Goal: Task Accomplishment & Management: Use online tool/utility

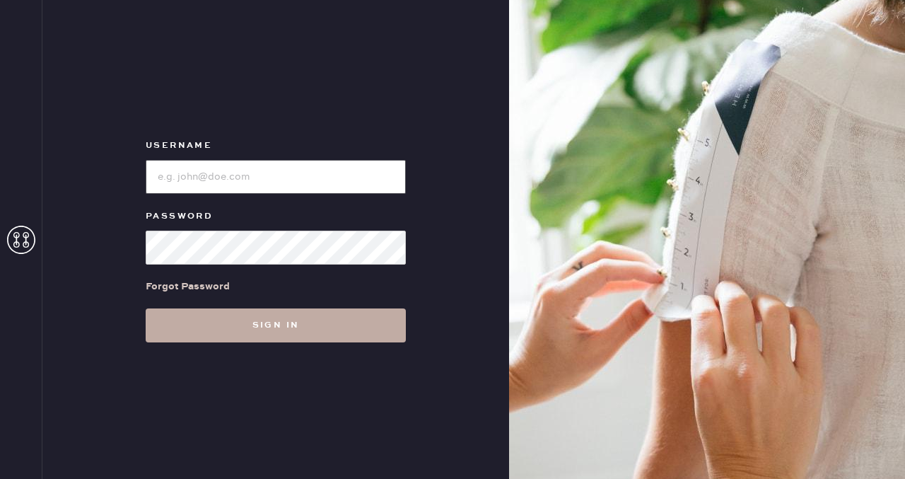
type input "reformationfillmore"
click at [256, 331] on button "Sign in" at bounding box center [276, 325] width 260 height 34
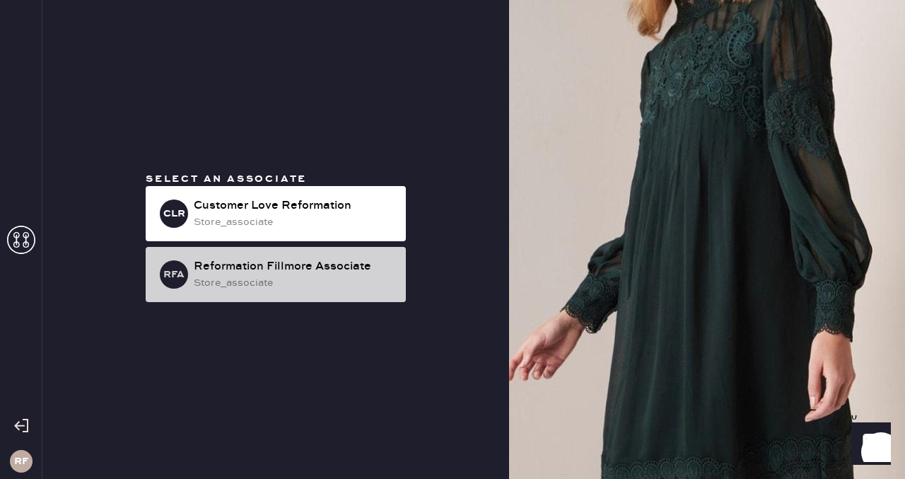
click at [344, 283] on div "store_associate" at bounding box center [294, 283] width 201 height 16
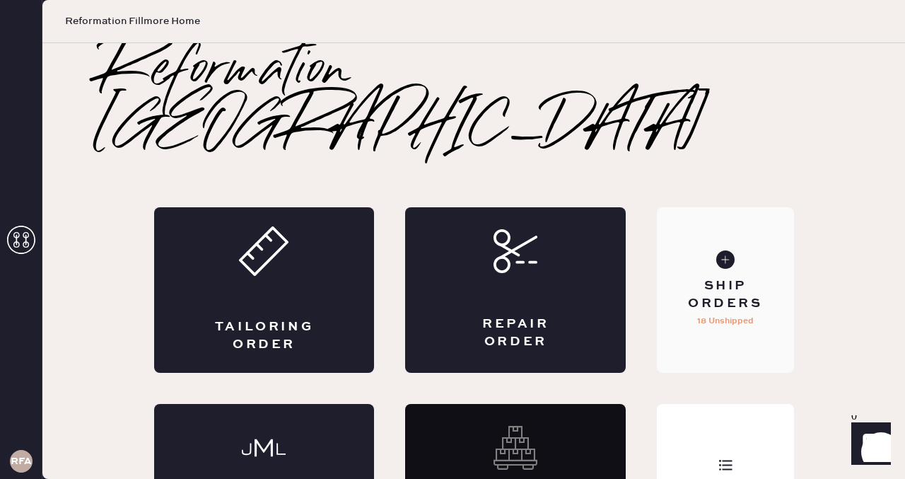
click at [725, 250] on use at bounding box center [726, 259] width 18 height 18
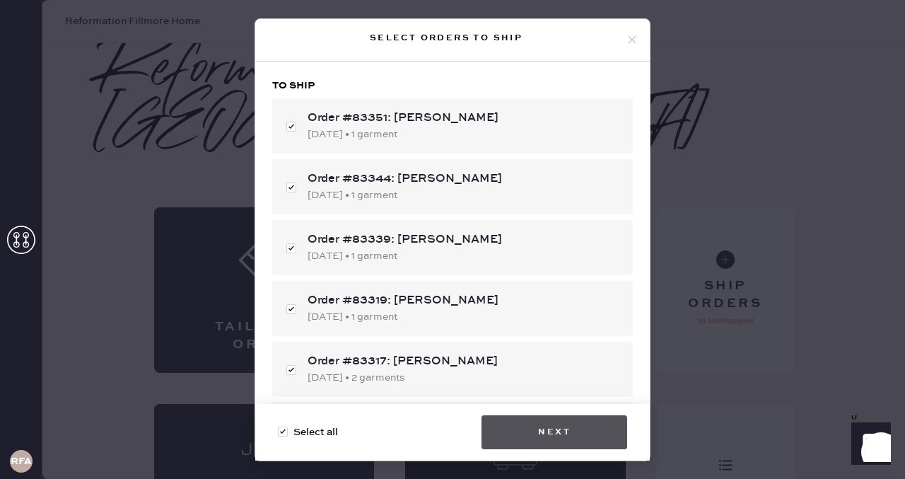
click at [574, 440] on button "Next" at bounding box center [555, 432] width 146 height 34
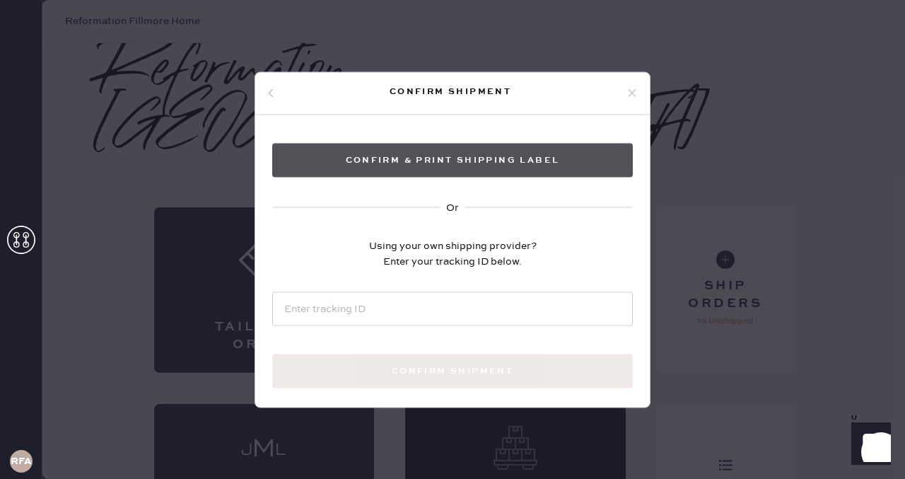
click at [489, 157] on button "Confirm & Print shipping label" at bounding box center [452, 160] width 361 height 34
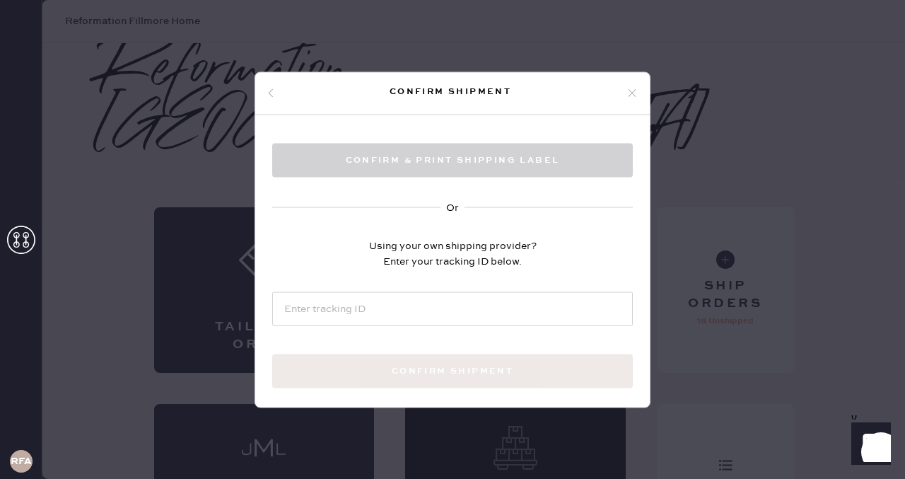
click at [267, 94] on icon at bounding box center [271, 93] width 8 height 8
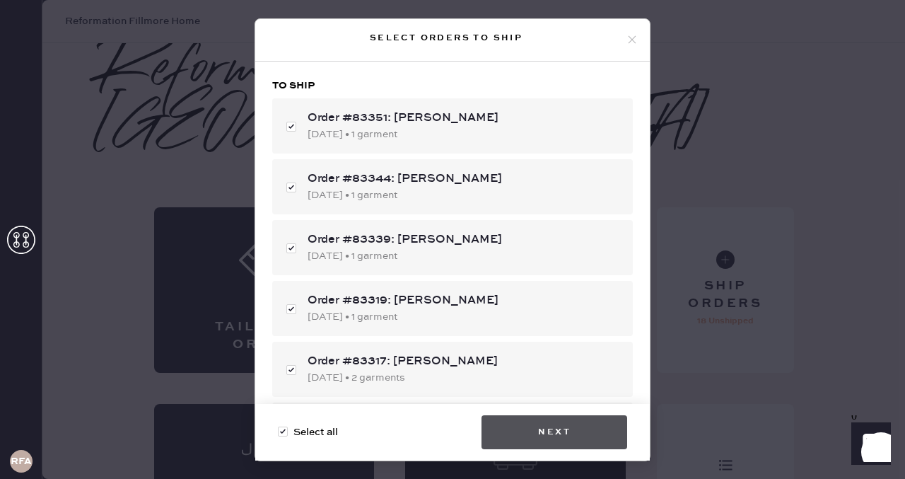
click at [614, 431] on button "Next" at bounding box center [555, 432] width 146 height 34
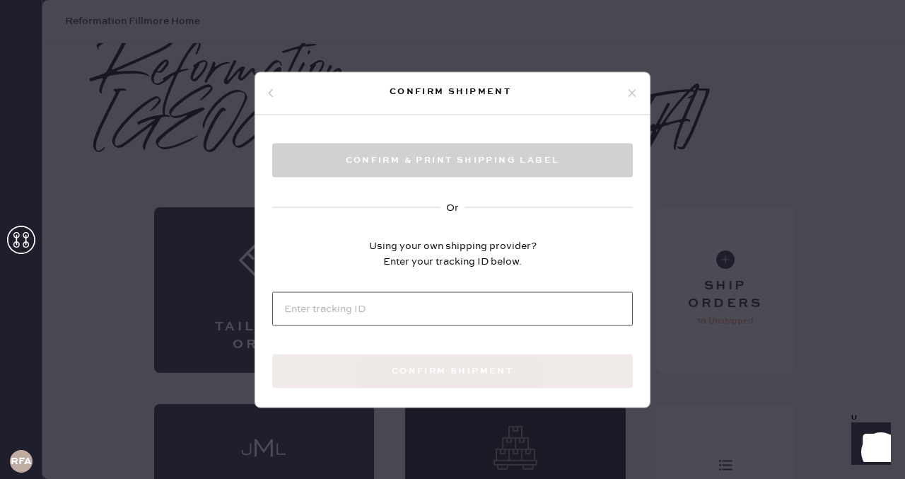
click at [447, 311] on input at bounding box center [452, 308] width 361 height 34
click at [274, 101] on div "Confirm shipment" at bounding box center [452, 93] width 395 height 42
click at [273, 92] on icon at bounding box center [271, 93] width 8 height 8
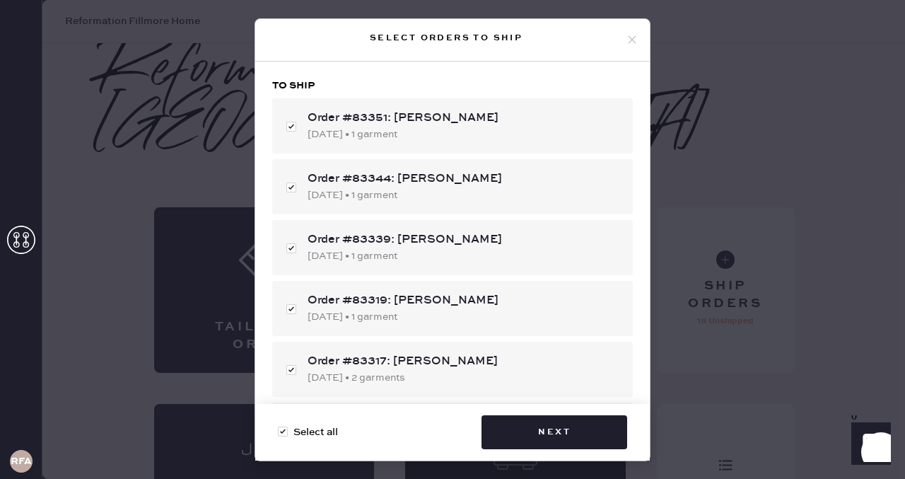
click at [634, 41] on use at bounding box center [633, 40] width 8 height 8
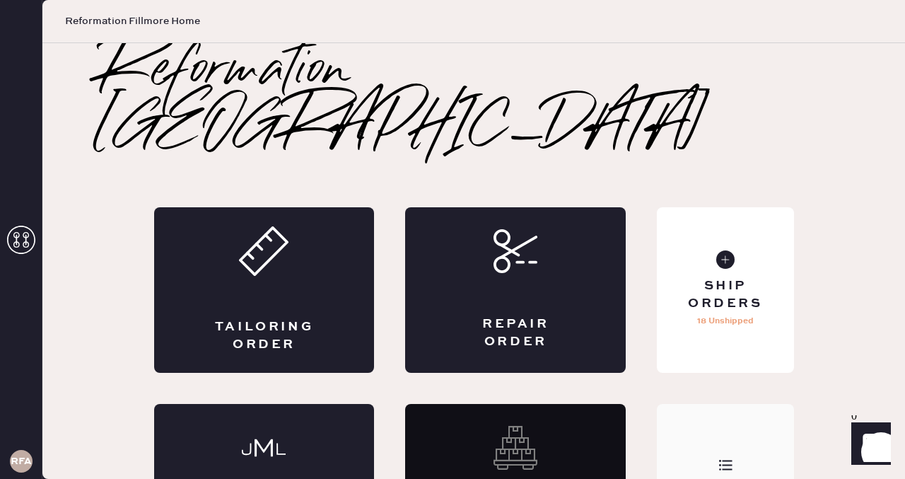
scroll to position [34, 0]
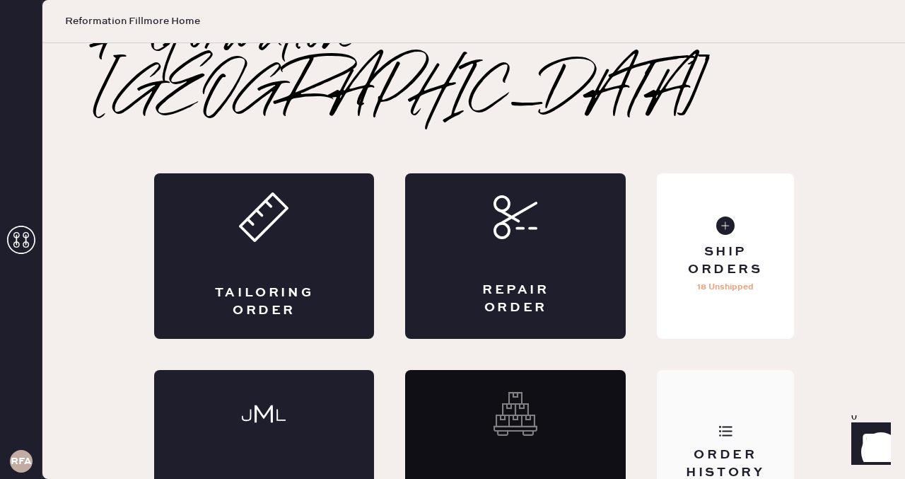
click at [749, 446] on div "Order History" at bounding box center [725, 463] width 114 height 35
click at [727, 424] on icon at bounding box center [726, 431] width 14 height 14
click at [722, 428] on div "Order History" at bounding box center [725, 453] width 137 height 166
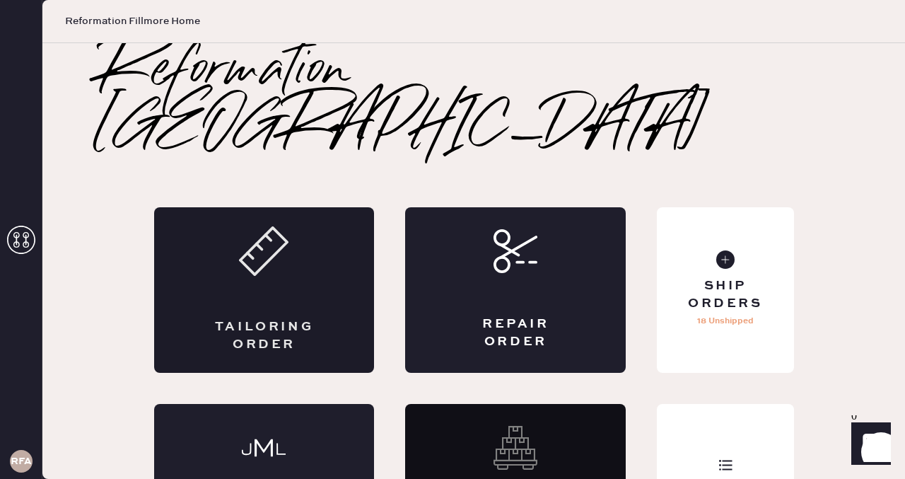
click at [220, 223] on div "Tailoring Order" at bounding box center [264, 290] width 221 height 166
click at [727, 458] on icon at bounding box center [726, 465] width 14 height 14
click at [725, 214] on div "Ship Orders No orders to ship" at bounding box center [725, 290] width 137 height 166
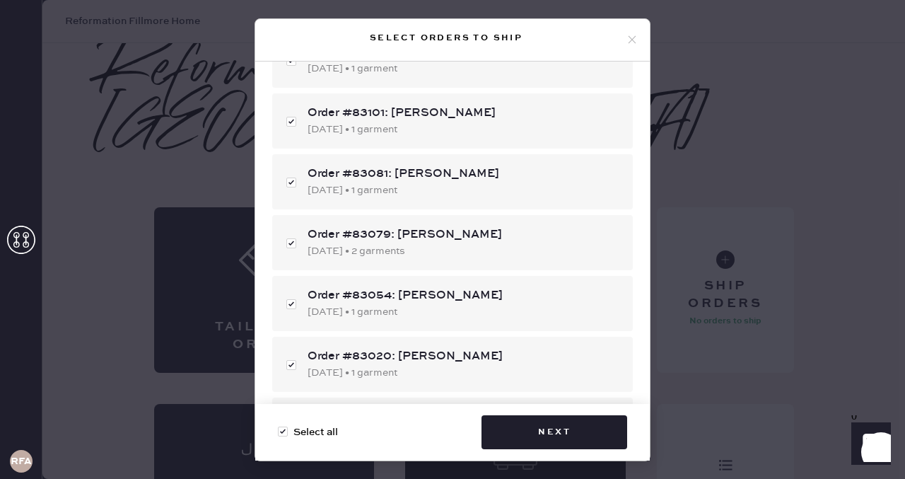
scroll to position [880, 0]
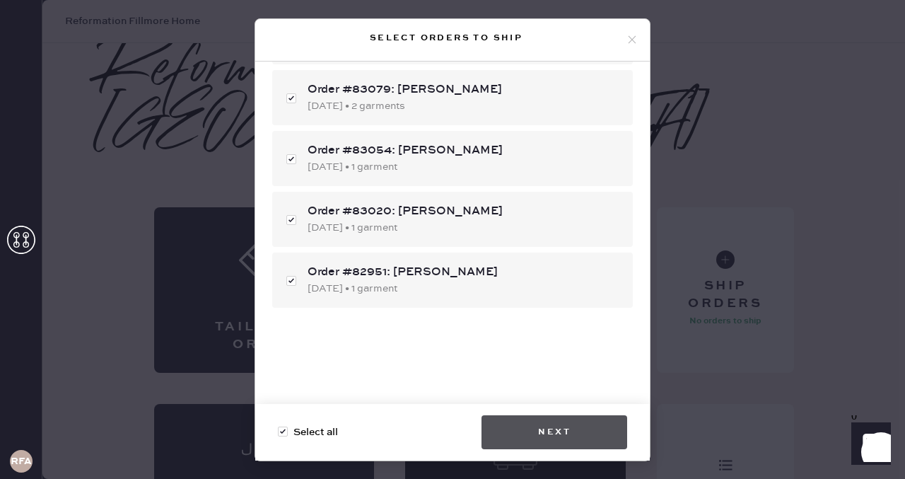
checkbox input "false"
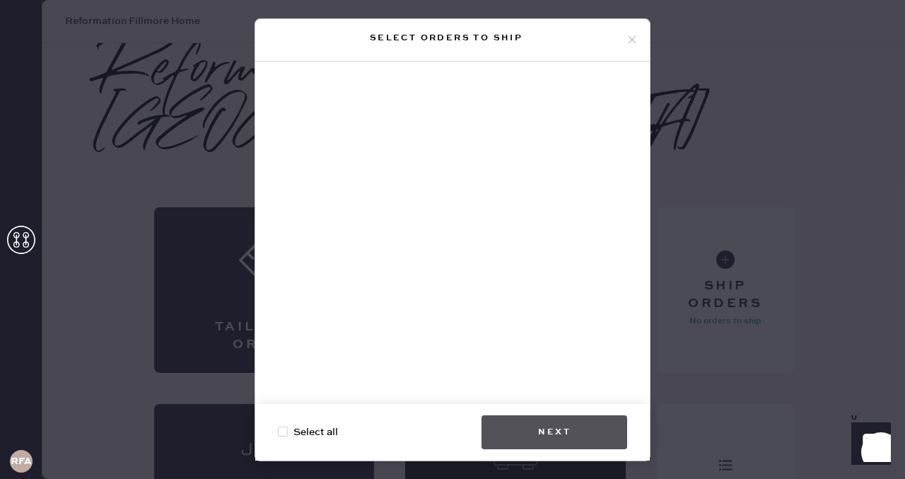
scroll to position [0, 0]
click at [632, 40] on icon at bounding box center [632, 39] width 13 height 13
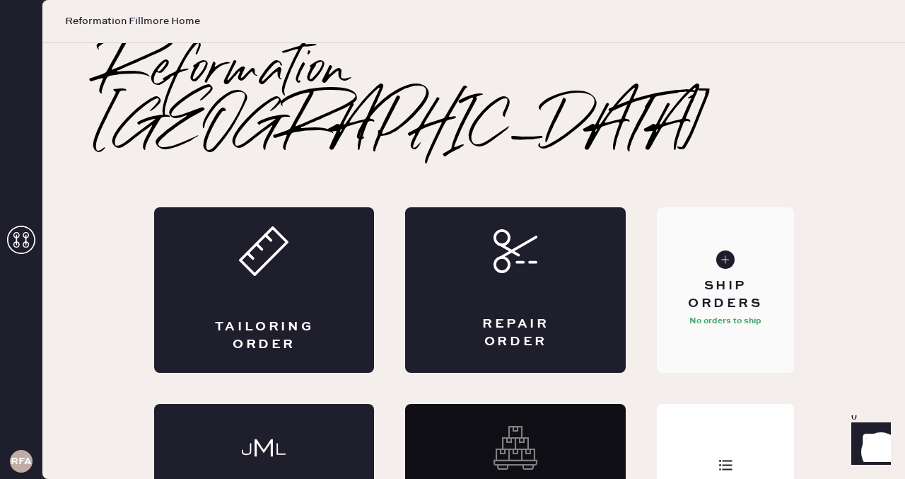
click at [730, 215] on div "Ship Orders No orders to ship" at bounding box center [725, 290] width 137 height 166
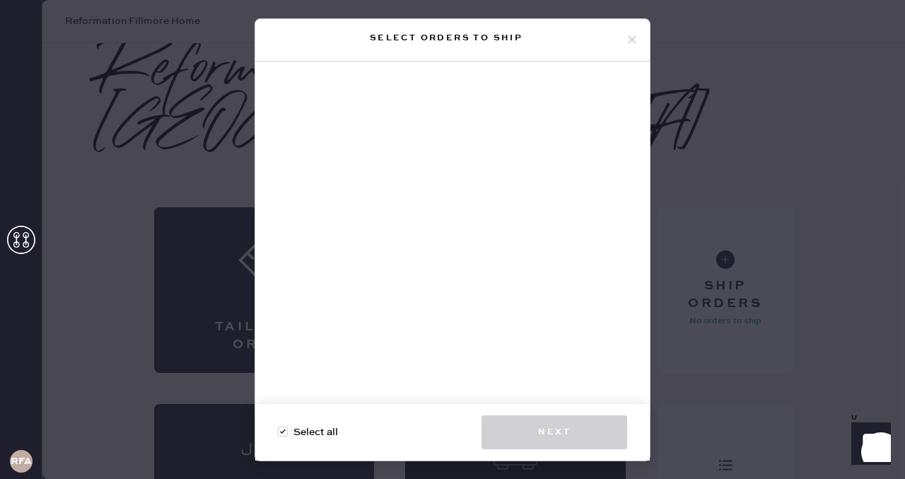
click at [808, 182] on div "Select orders to ship Select all Next" at bounding box center [452, 239] width 905 height 479
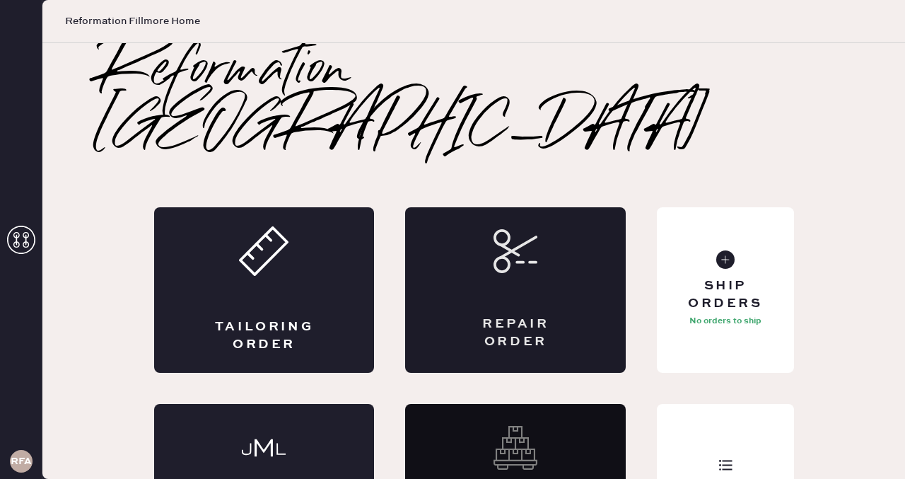
scroll to position [34, 0]
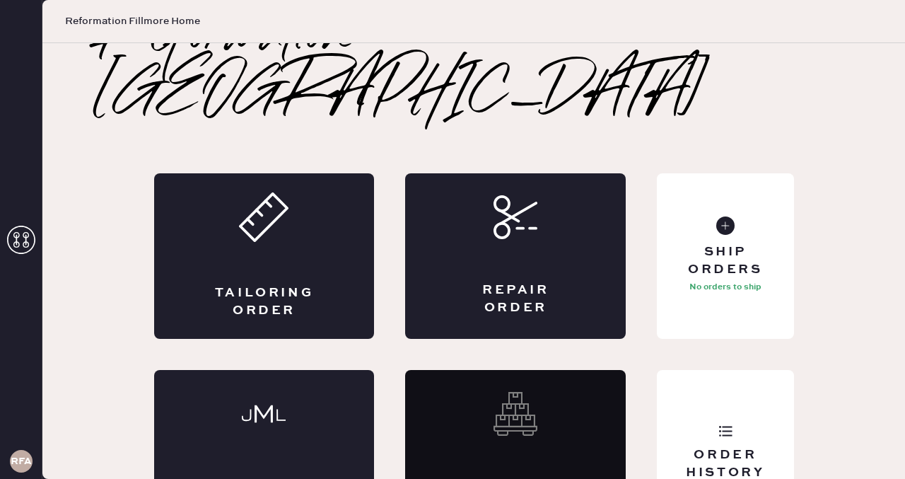
click at [499, 415] on div "Revive order" at bounding box center [515, 453] width 221 height 166
click at [596, 370] on div "Revive order" at bounding box center [515, 453] width 221 height 166
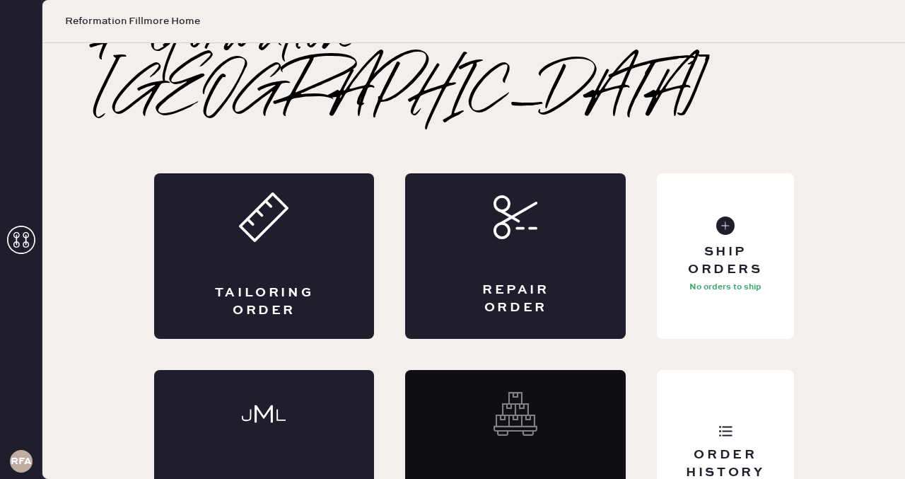
click at [546, 370] on div "Revive order" at bounding box center [515, 453] width 221 height 166
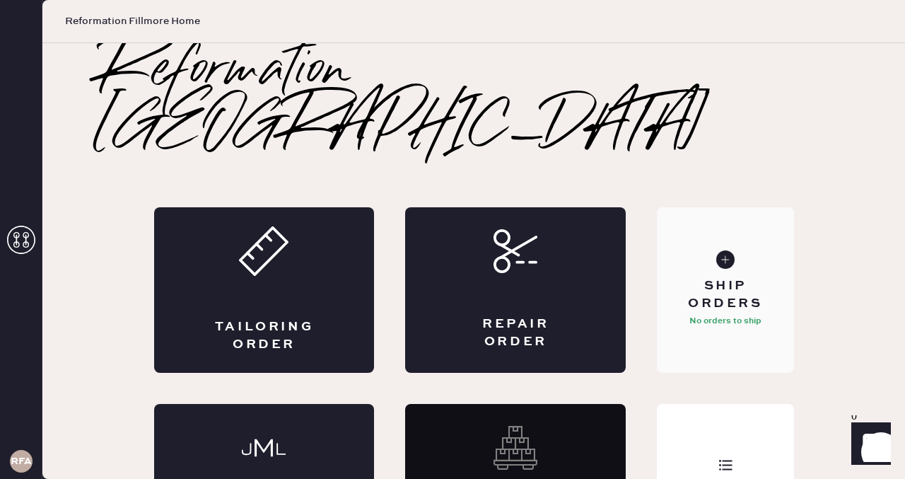
click at [734, 207] on div "Ship Orders No orders to ship" at bounding box center [725, 290] width 137 height 166
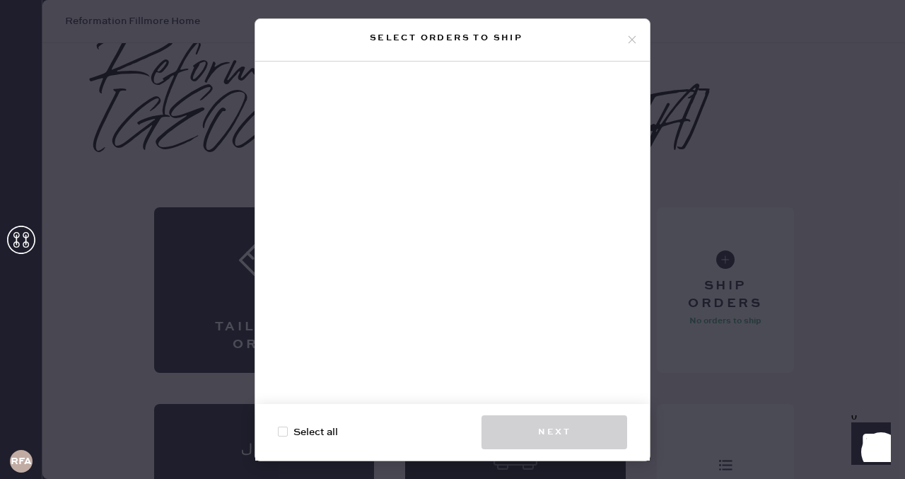
click at [632, 35] on icon at bounding box center [632, 39] width 13 height 13
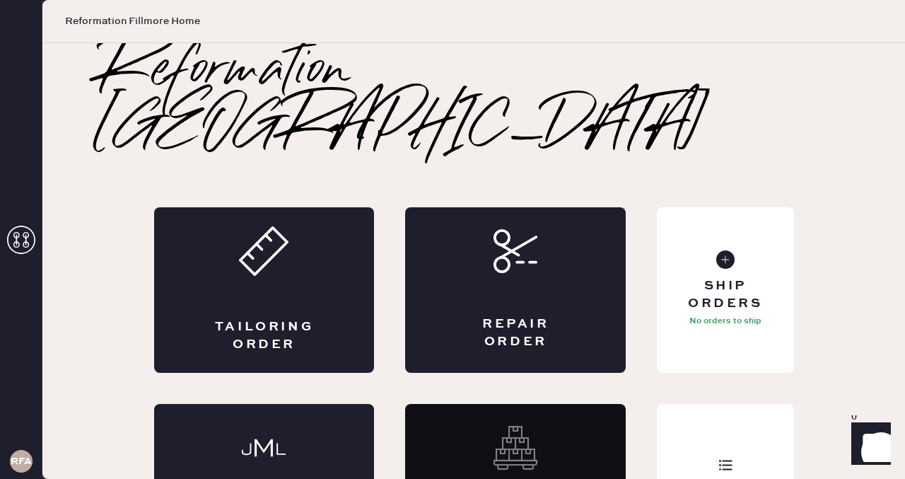
scroll to position [34, 0]
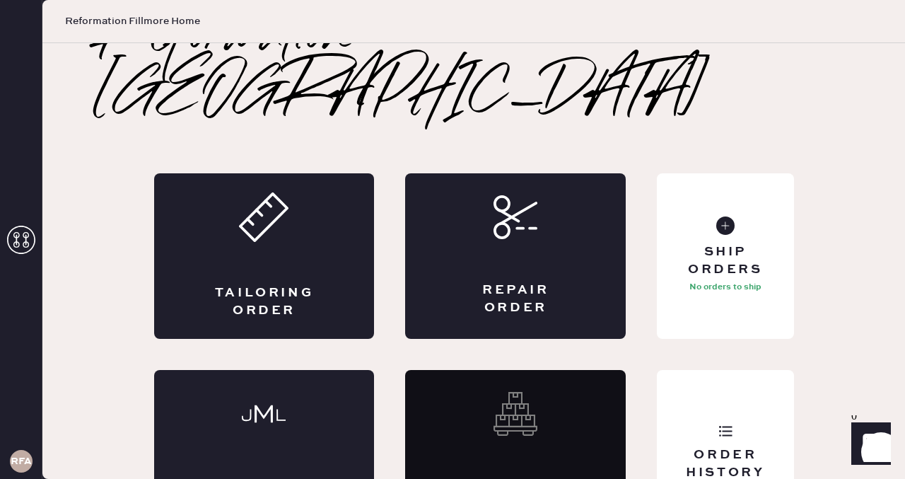
click at [685, 442] on div "Order History" at bounding box center [725, 453] width 137 height 166
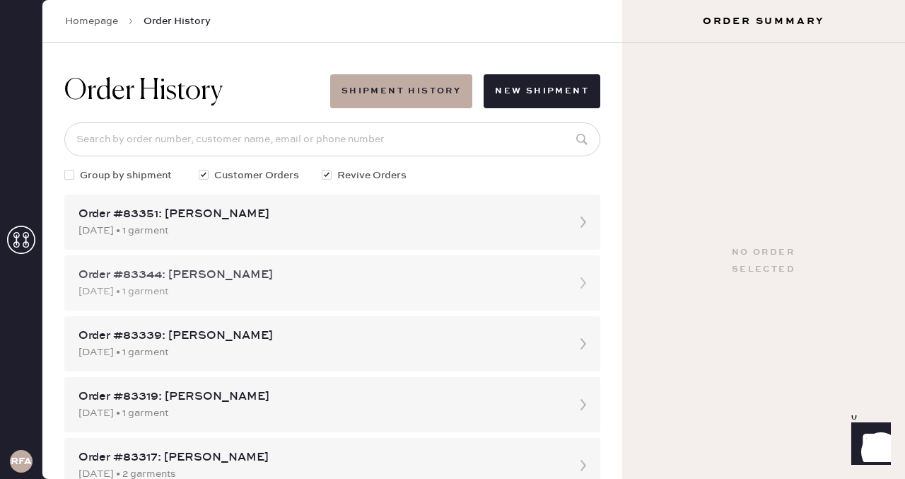
scroll to position [29, 0]
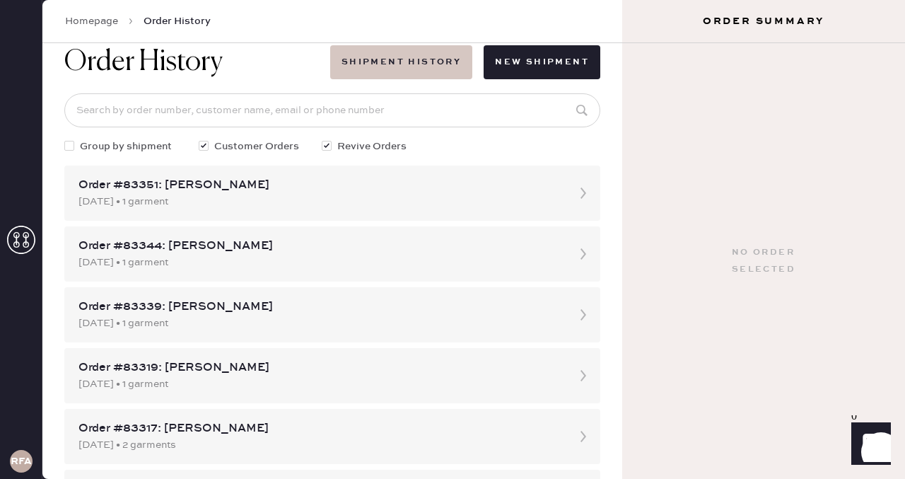
click at [409, 61] on button "Shipment History" at bounding box center [401, 62] width 142 height 34
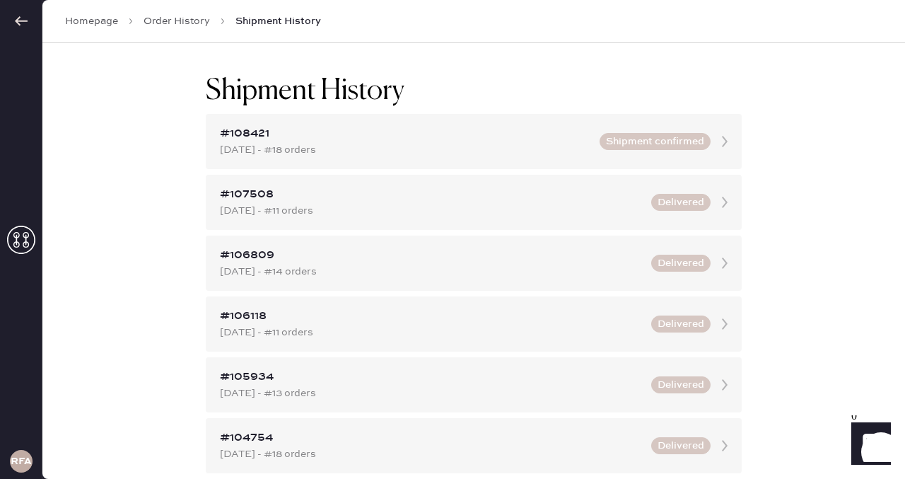
scroll to position [13, 0]
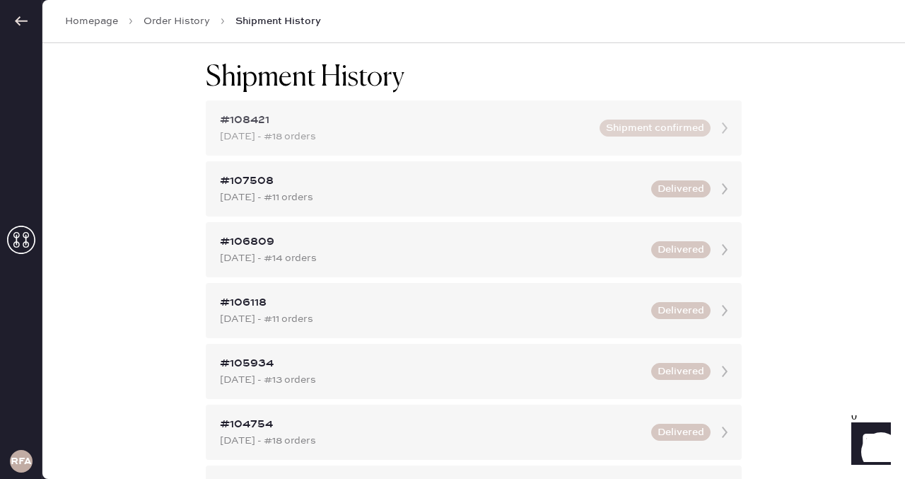
click at [724, 122] on icon at bounding box center [725, 128] width 28 height 28
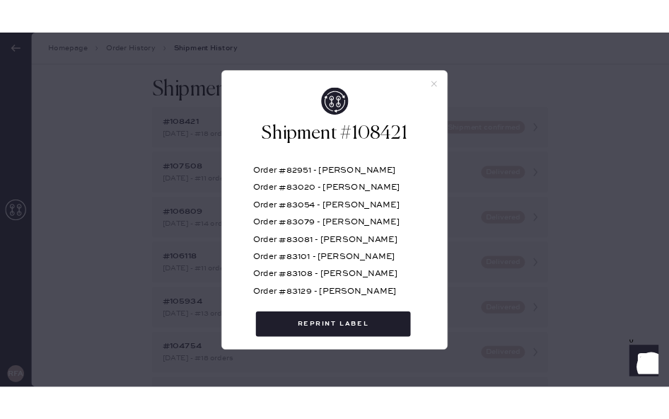
scroll to position [257, 0]
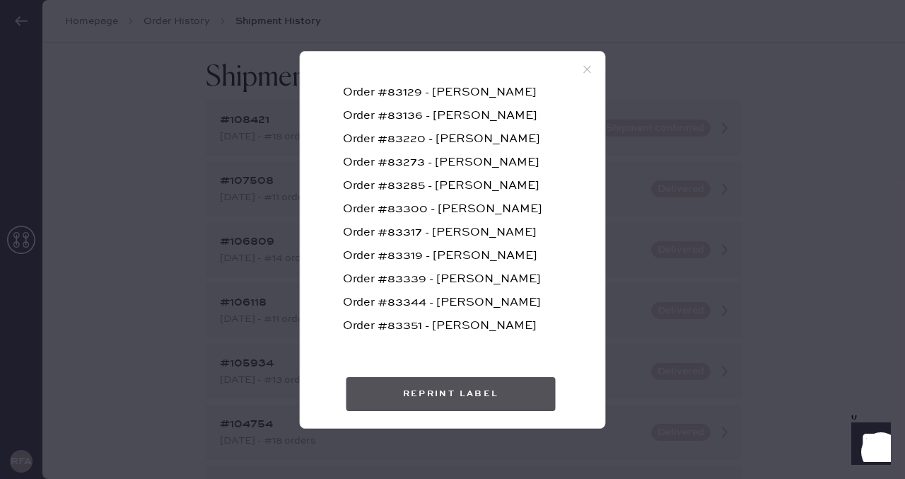
click at [475, 395] on button "Reprint Label" at bounding box center [451, 394] width 209 height 34
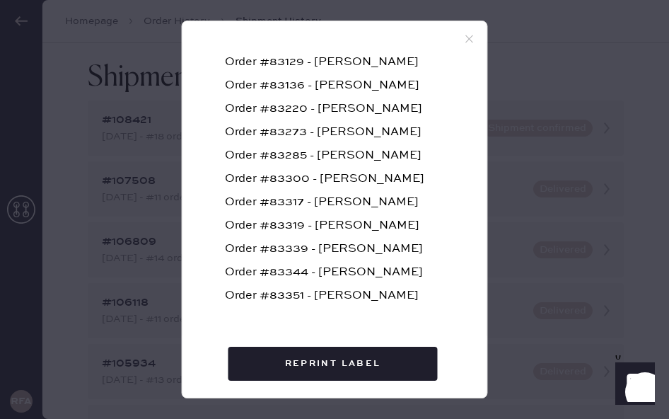
click at [470, 41] on icon at bounding box center [469, 39] width 13 height 13
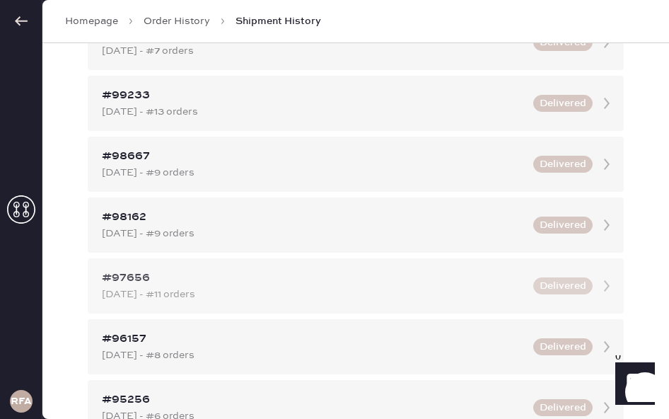
scroll to position [1281, 0]
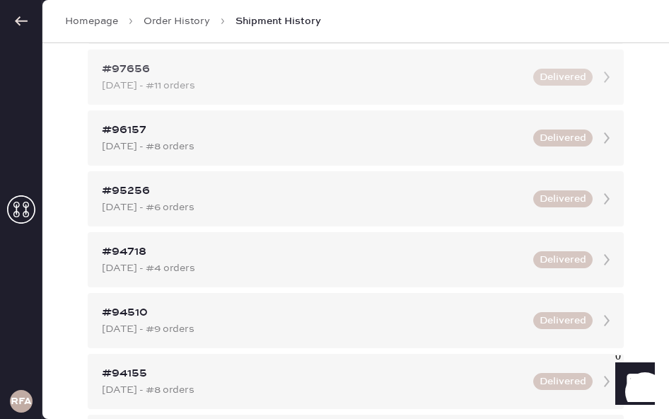
click at [608, 78] on use at bounding box center [607, 76] width 6 height 11
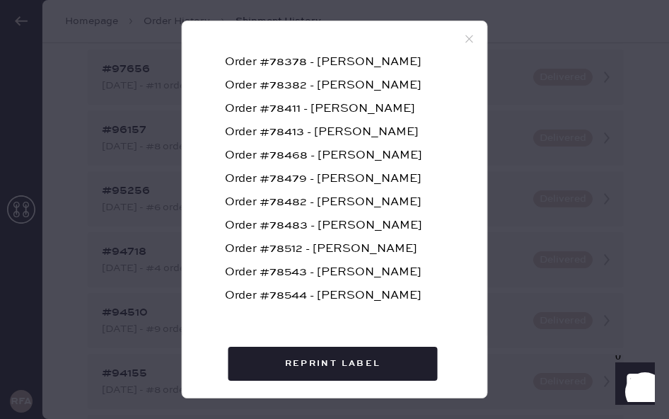
scroll to position [0, 0]
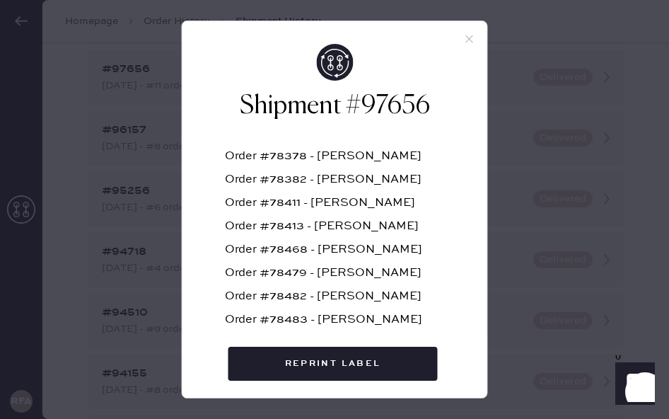
click at [468, 37] on use at bounding box center [469, 39] width 8 height 8
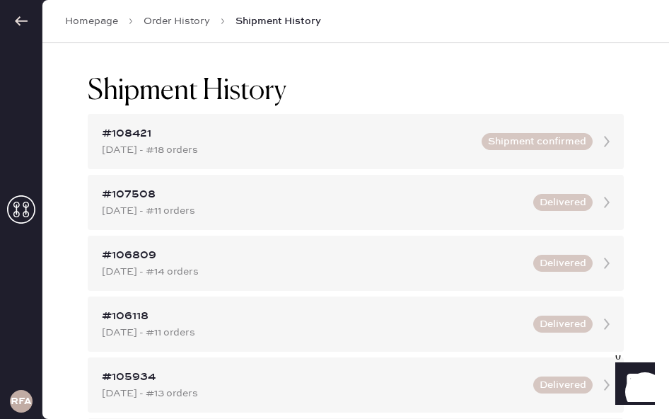
click at [198, 14] on link "Order History" at bounding box center [177, 21] width 66 height 14
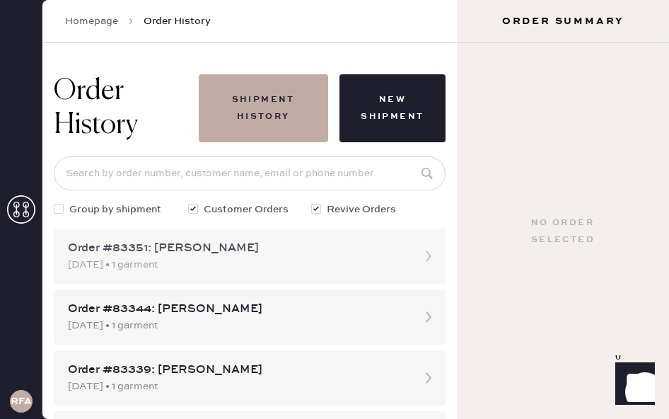
click at [301, 257] on div "[DATE] • 1 garment" at bounding box center [237, 265] width 338 height 16
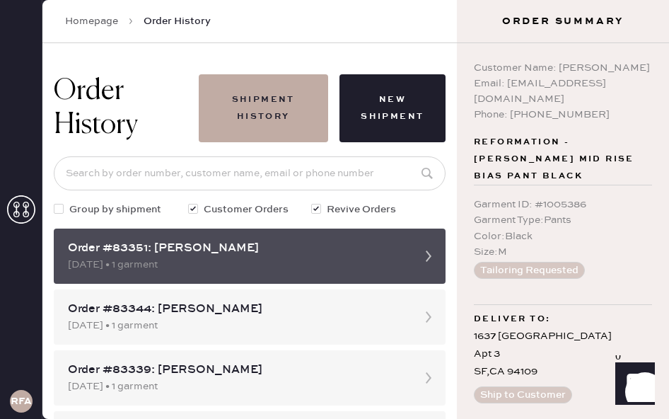
click at [434, 259] on icon at bounding box center [429, 256] width 28 height 28
click at [428, 257] on icon at bounding box center [429, 256] width 28 height 28
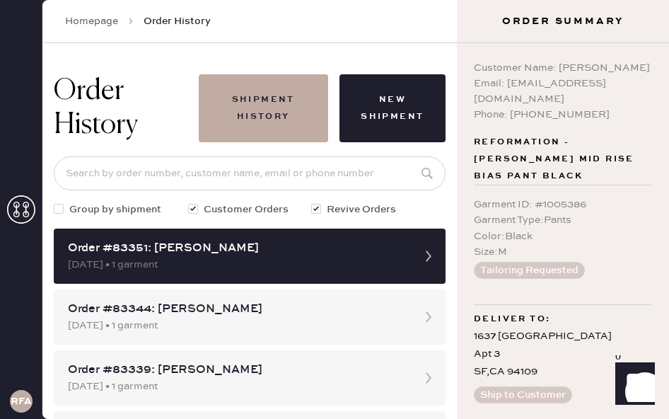
click at [62, 204] on div at bounding box center [59, 209] width 10 height 10
click at [54, 202] on input "Group by shipment" at bounding box center [54, 202] width 1 height 1
checkbox input "true"
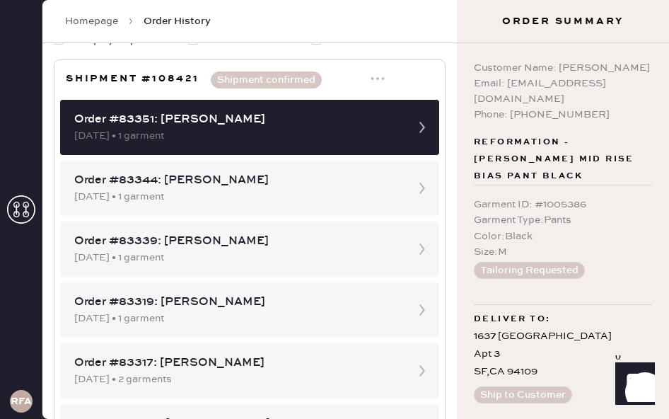
scroll to position [166, 0]
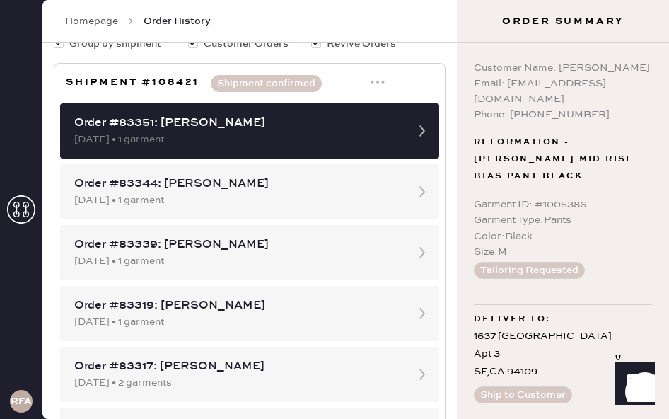
click at [378, 81] on use at bounding box center [377, 82] width 13 height 3
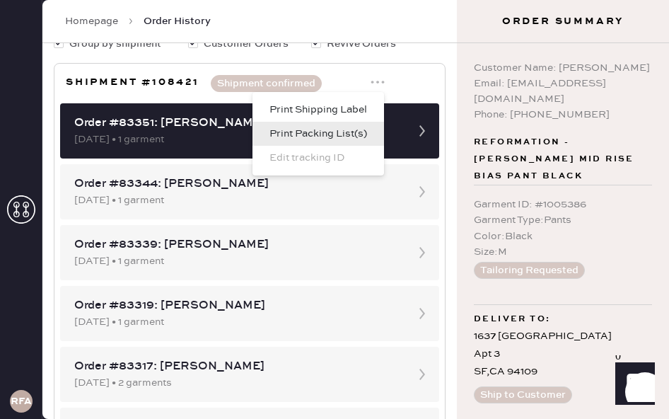
click at [359, 132] on div "Print Packing List(s)" at bounding box center [319, 134] width 98 height 16
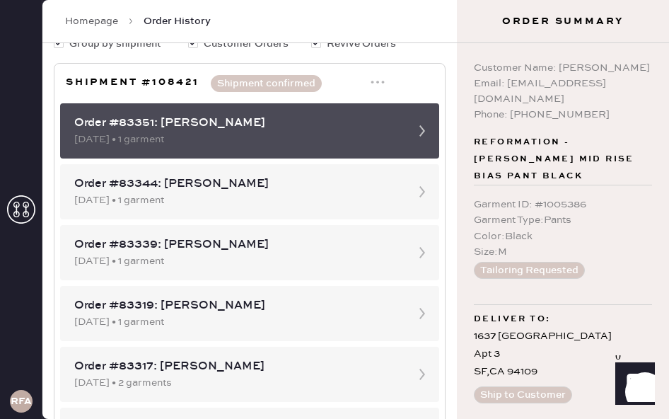
click at [416, 128] on icon at bounding box center [422, 131] width 28 height 28
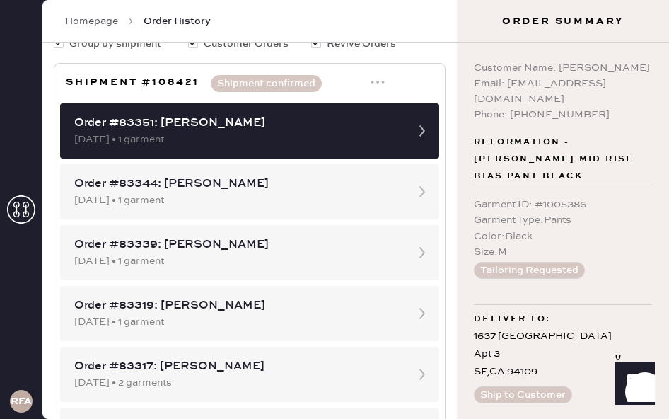
click at [379, 81] on icon at bounding box center [378, 82] width 14 height 14
